Goal: Information Seeking & Learning: Learn about a topic

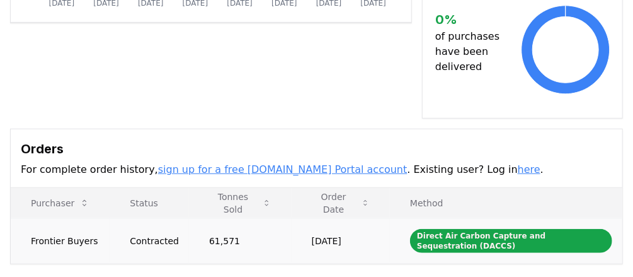
scroll to position [403, 0]
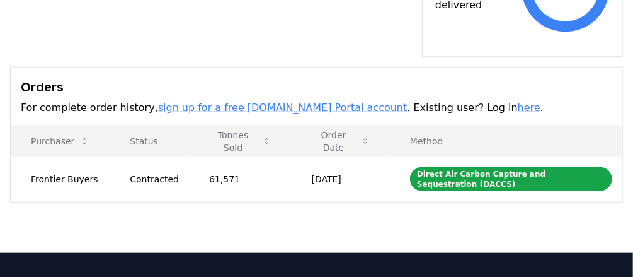
click at [518, 101] on link "here" at bounding box center [529, 107] width 23 height 12
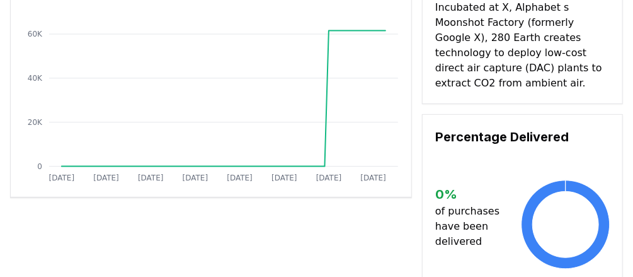
scroll to position [0, 0]
